Goal: Transaction & Acquisition: Purchase product/service

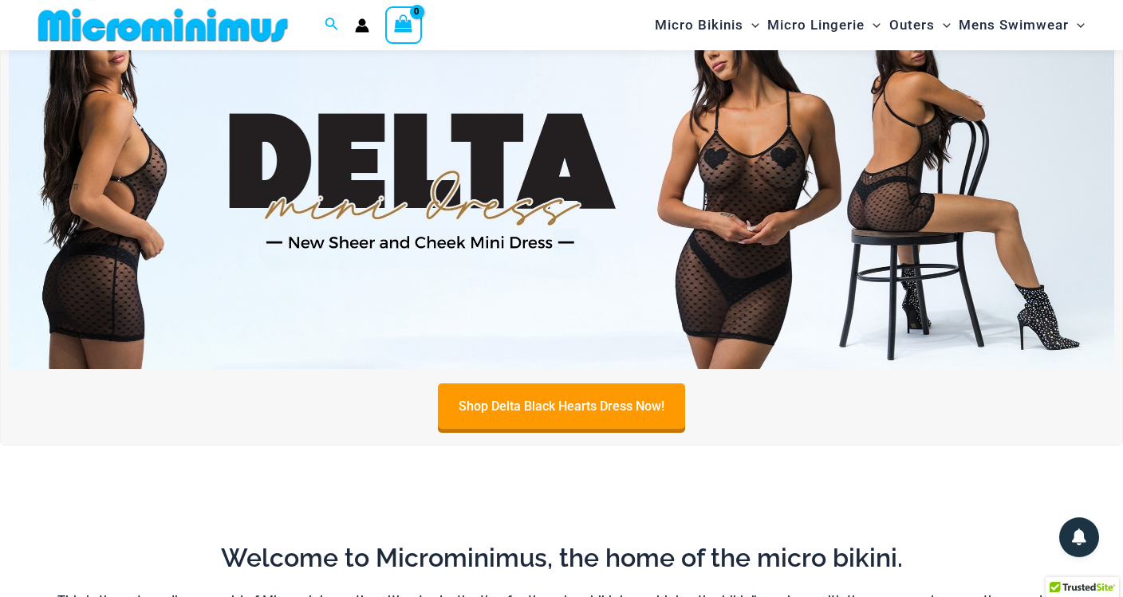
scroll to position [124, 0]
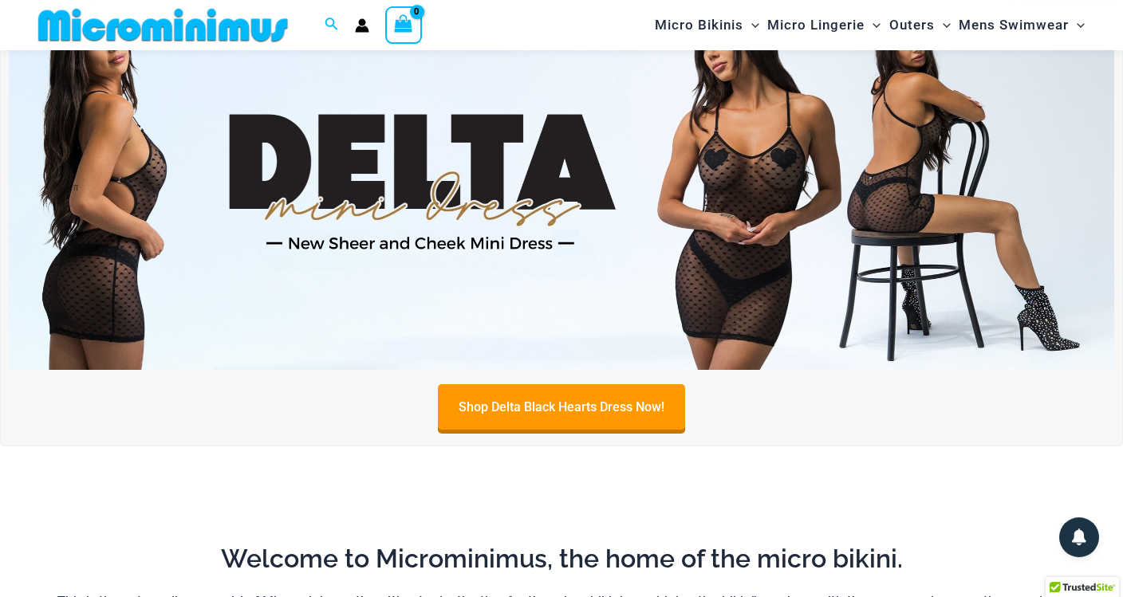
click at [817, 264] on img at bounding box center [561, 182] width 1105 height 376
